Goal: Information Seeking & Learning: Learn about a topic

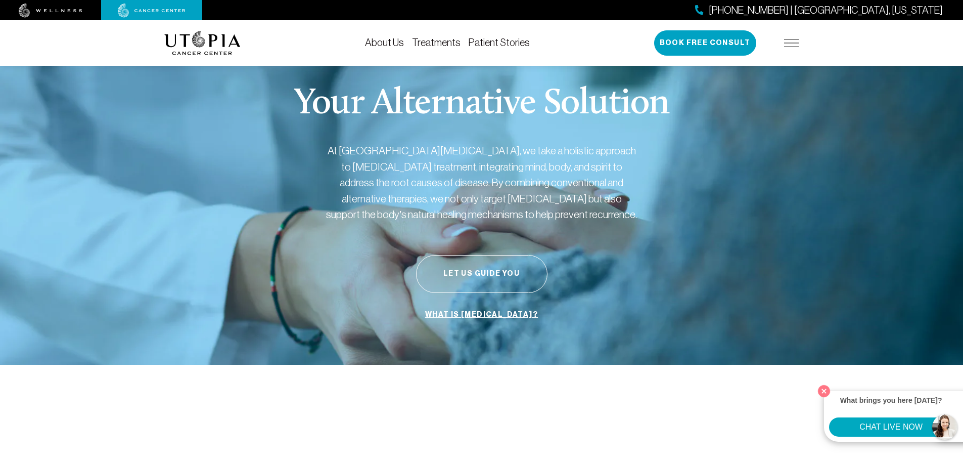
click at [442, 41] on link "Treatments" at bounding box center [436, 42] width 49 height 11
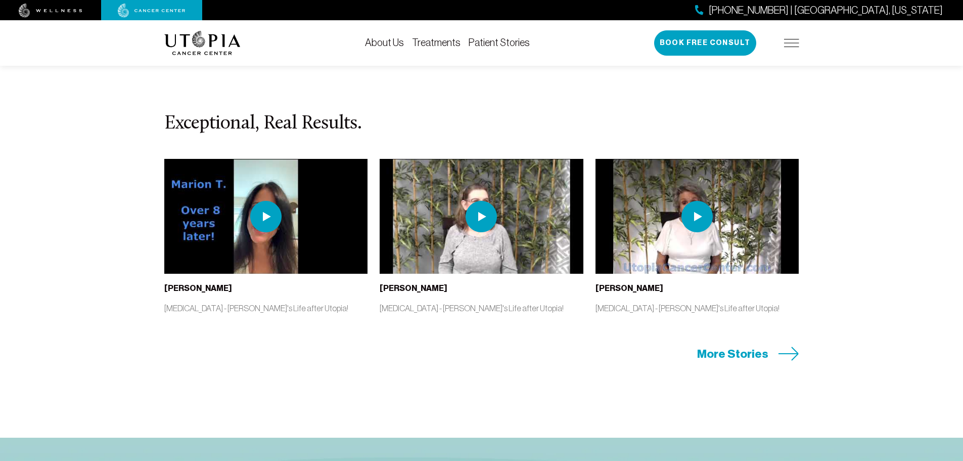
scroll to position [2022, 0]
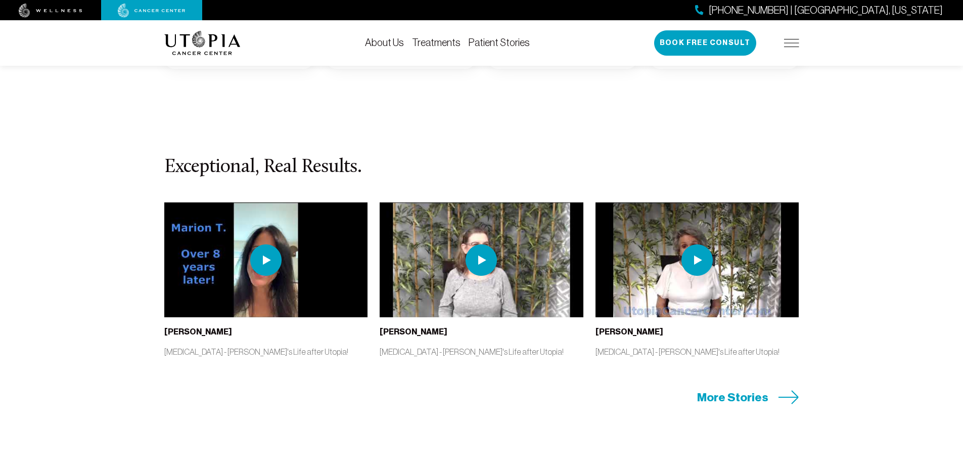
click at [733, 399] on span "More Stories" at bounding box center [732, 397] width 71 height 16
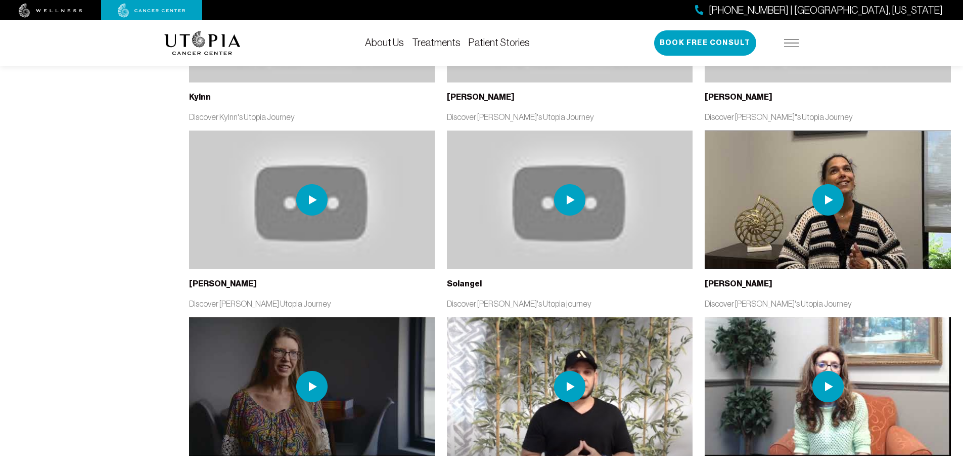
scroll to position [2325, 0]
